Goal: Task Accomplishment & Management: Use online tool/utility

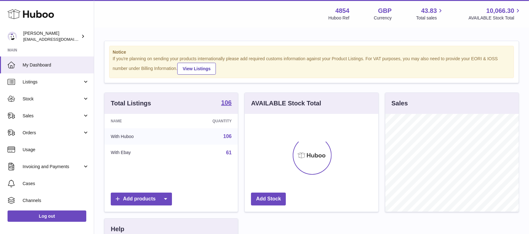
scroll to position [98, 133]
click at [64, 119] on span "Sales" at bounding box center [53, 116] width 60 height 6
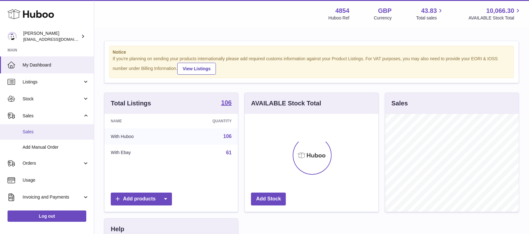
click at [53, 132] on span "Sales" at bounding box center [56, 132] width 66 height 6
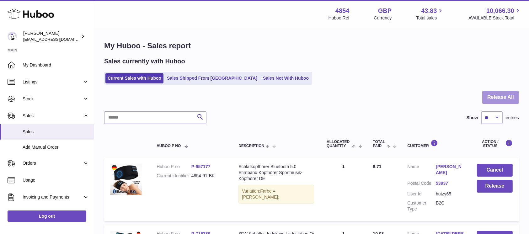
click at [502, 98] on button "Release All" at bounding box center [500, 97] width 37 height 13
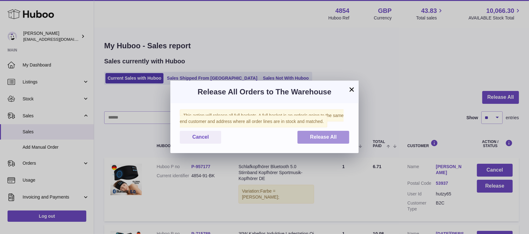
click at [313, 139] on span "Release All" at bounding box center [323, 136] width 27 height 5
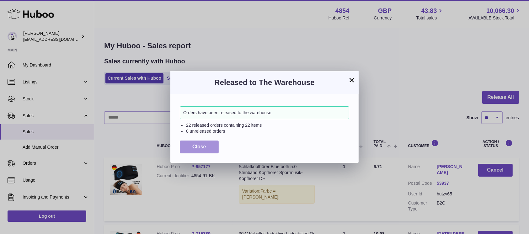
click at [204, 146] on span "Close" at bounding box center [199, 146] width 14 height 5
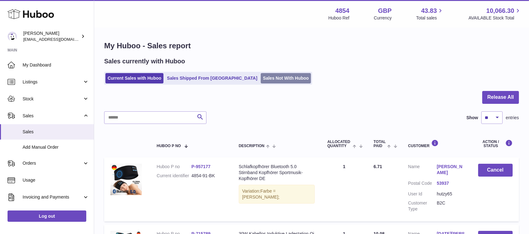
click at [261, 76] on link "Sales Not With Huboo" at bounding box center [286, 78] width 50 height 10
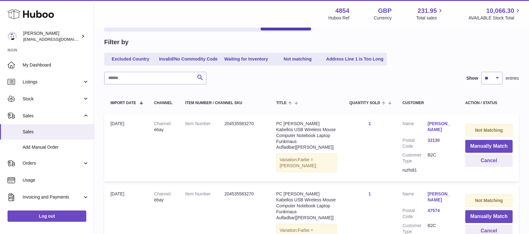
scroll to position [122, 0]
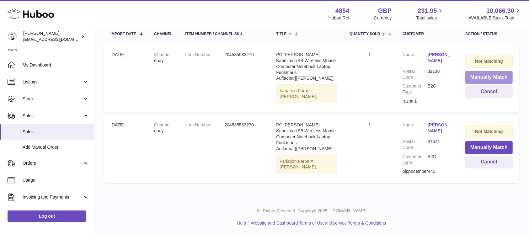
click at [474, 78] on button "Manually Match" at bounding box center [488, 77] width 47 height 13
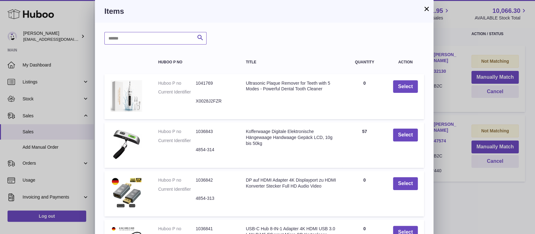
click at [164, 42] on input "text" at bounding box center [155, 38] width 102 height 13
type input "*****"
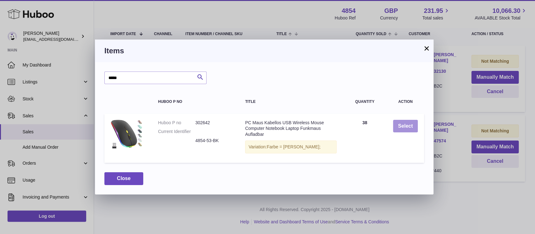
click at [401, 122] on button "Select" at bounding box center [405, 126] width 25 height 13
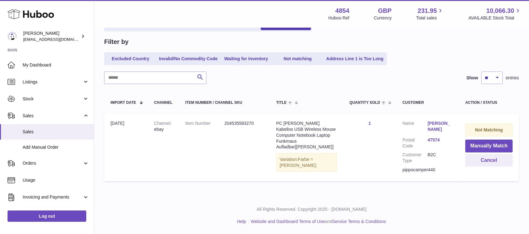
scroll to position [52, 0]
click at [494, 145] on button "Manually Match" at bounding box center [488, 147] width 47 height 13
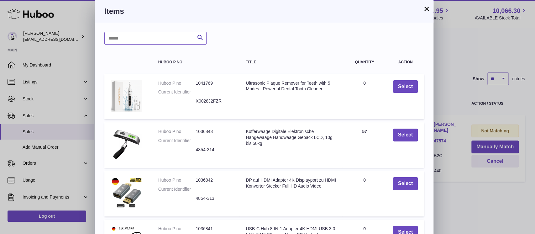
click at [158, 35] on input "text" at bounding box center [155, 38] width 102 height 13
type input "*****"
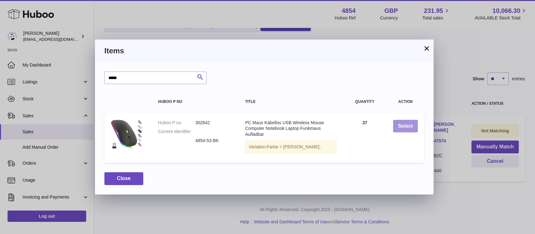
click at [396, 130] on button "Select" at bounding box center [405, 126] width 25 height 13
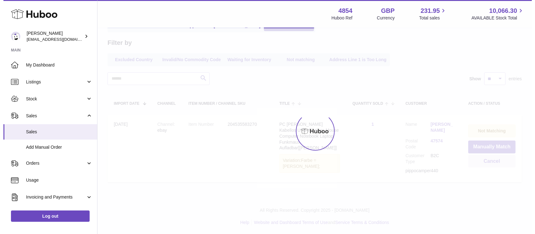
scroll to position [0, 0]
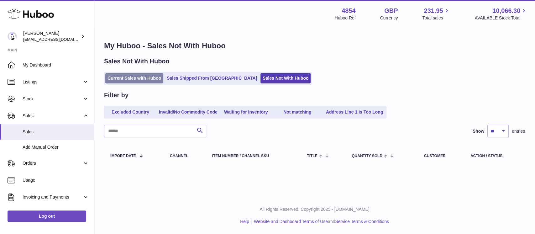
click at [123, 77] on link "Current Sales with Huboo" at bounding box center [134, 78] width 58 height 10
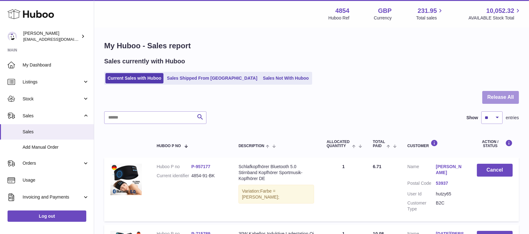
click at [493, 98] on button "Release All" at bounding box center [500, 97] width 37 height 13
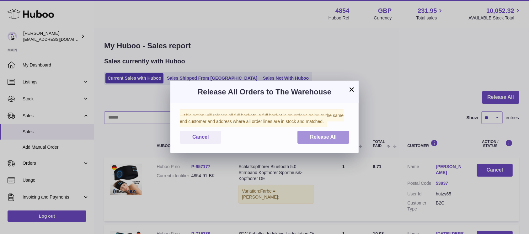
click at [317, 136] on span "Release All" at bounding box center [323, 136] width 27 height 5
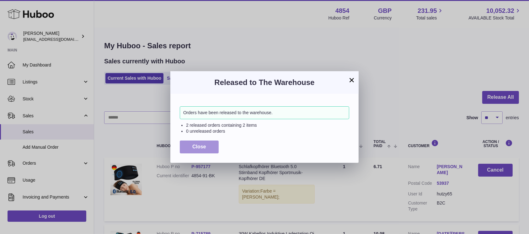
click at [193, 145] on span "Close" at bounding box center [199, 146] width 14 height 5
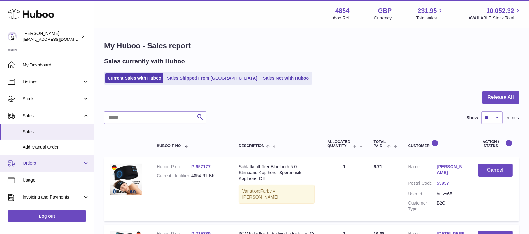
scroll to position [64, 0]
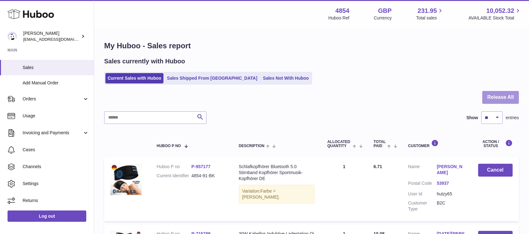
click at [503, 94] on button "Release All" at bounding box center [500, 97] width 37 height 13
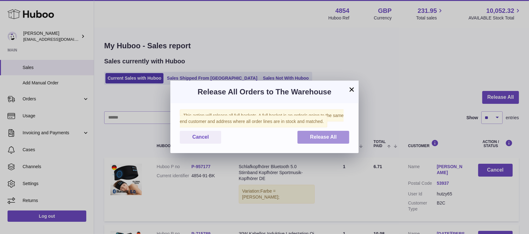
click at [329, 135] on span "Release All" at bounding box center [323, 136] width 27 height 5
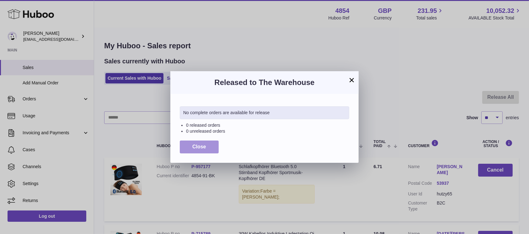
click at [199, 146] on span "Close" at bounding box center [199, 146] width 14 height 5
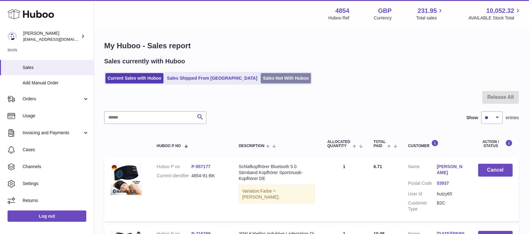
click at [261, 76] on link "Sales Not With Huboo" at bounding box center [286, 78] width 50 height 10
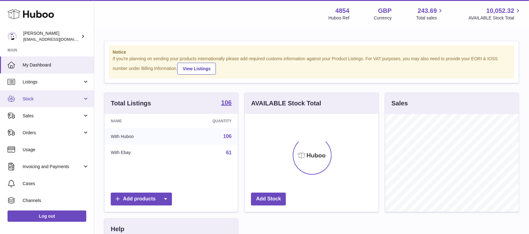
scroll to position [98, 133]
click at [67, 94] on link "Stock" at bounding box center [47, 98] width 94 height 17
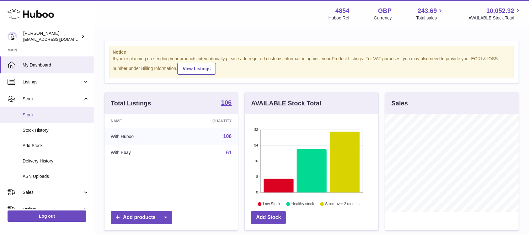
click at [60, 112] on link "Stock" at bounding box center [47, 114] width 94 height 15
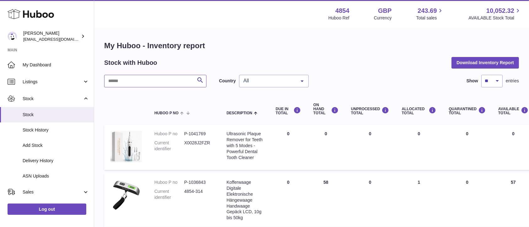
click at [151, 78] on input "text" at bounding box center [155, 81] width 102 height 13
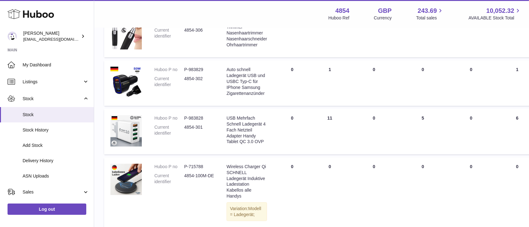
scroll to position [125, 0]
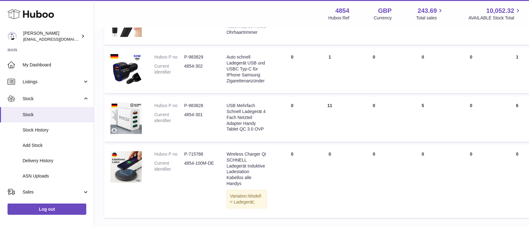
type input "*****"
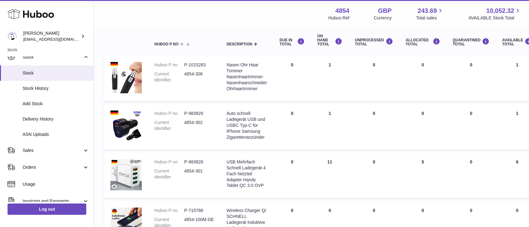
scroll to position [0, 0]
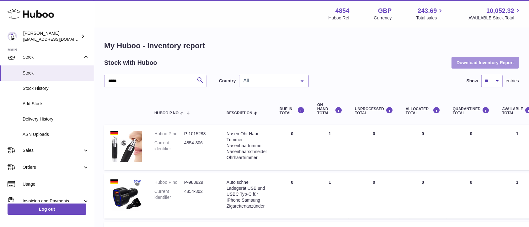
click at [492, 62] on button "Download Inventory Report" at bounding box center [484, 62] width 67 height 11
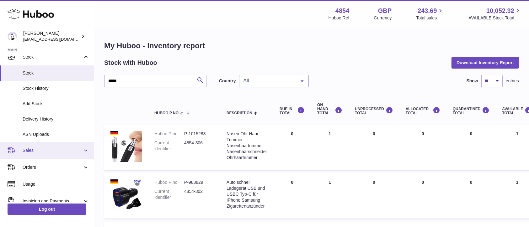
click at [47, 154] on link "Sales" at bounding box center [47, 150] width 94 height 17
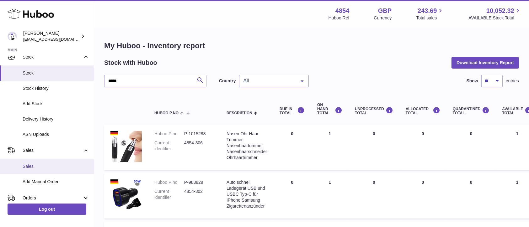
click at [46, 164] on span "Sales" at bounding box center [56, 167] width 66 height 6
